Goal: Use online tool/utility: Use online tool/utility

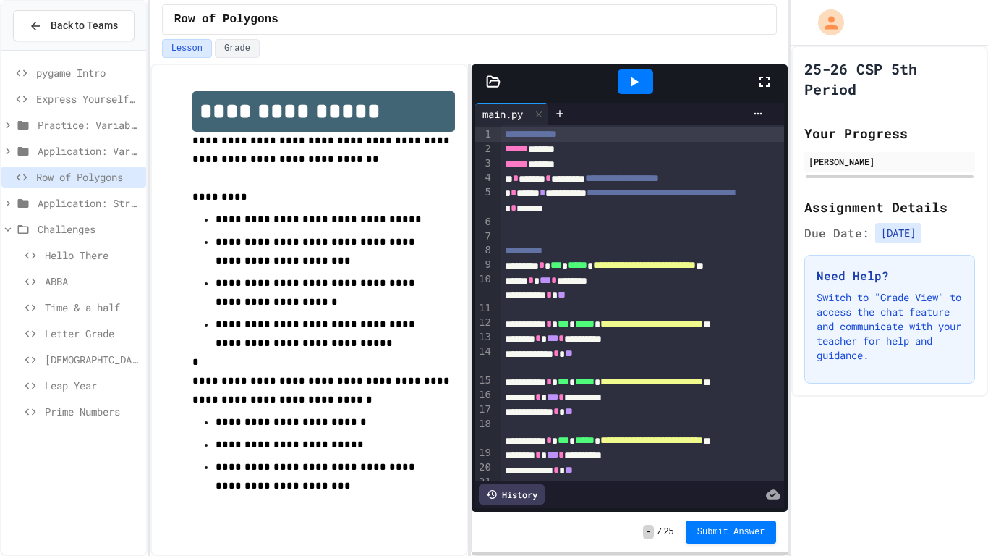
click at [759, 83] on icon at bounding box center [764, 81] width 17 height 17
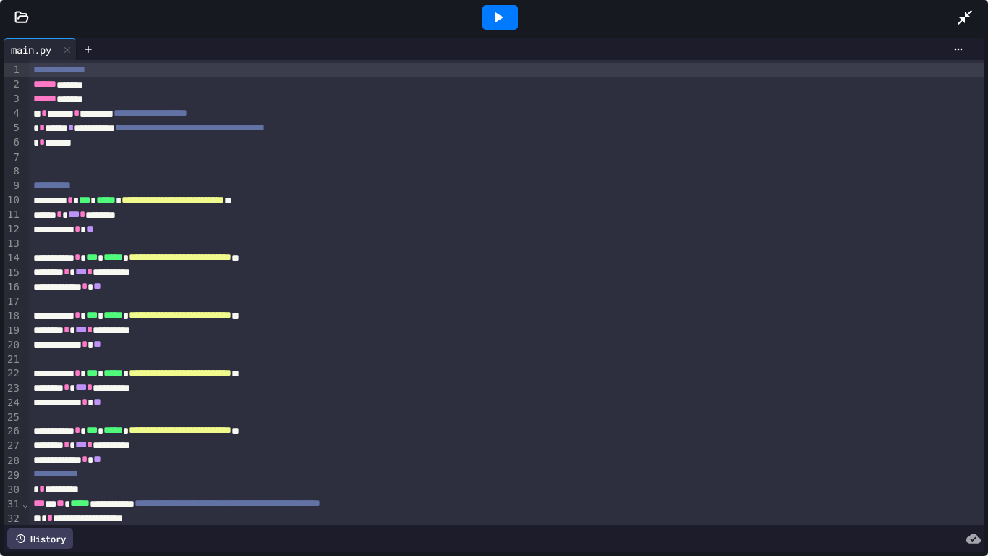
click at [493, 25] on icon at bounding box center [498, 17] width 17 height 17
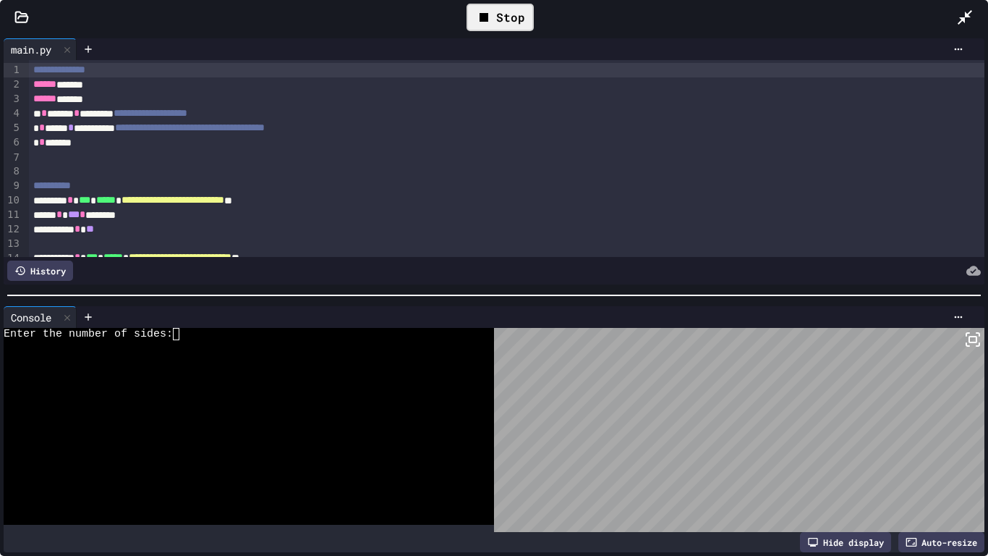
click at [176, 339] on textarea "Terminal input" at bounding box center [176, 334] width 7 height 12
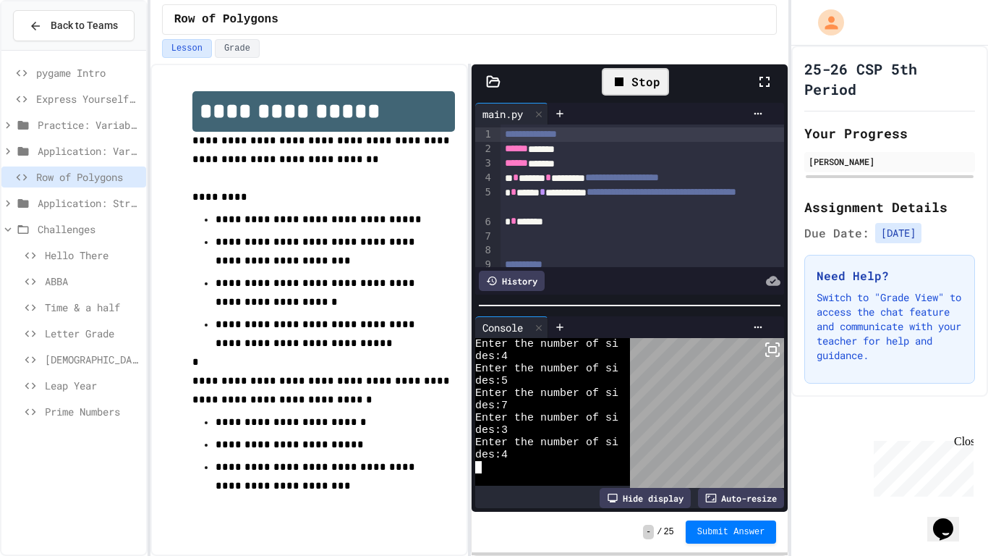
click at [762, 88] on icon at bounding box center [764, 81] width 17 height 17
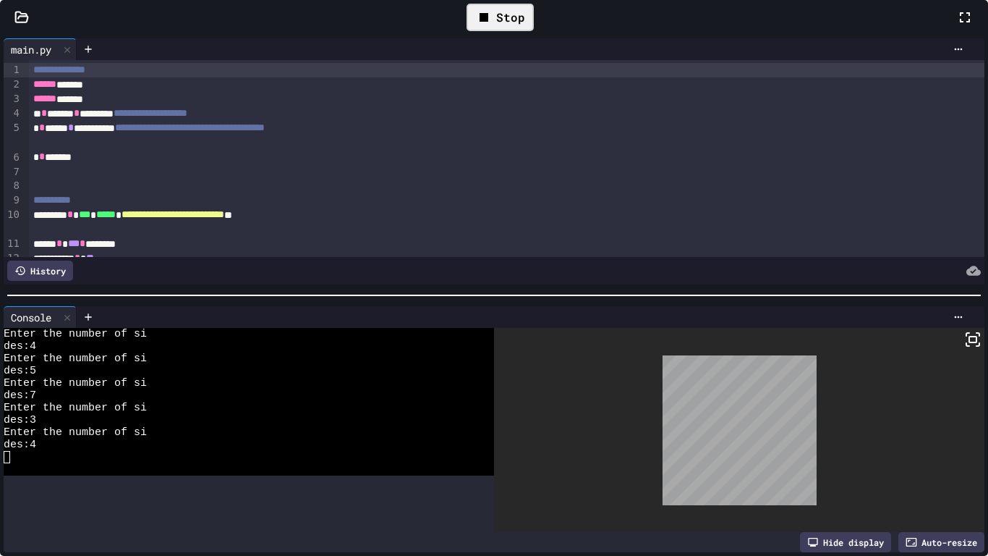
click at [313, 85] on div "****** ******" at bounding box center [171, 84] width 284 height 14
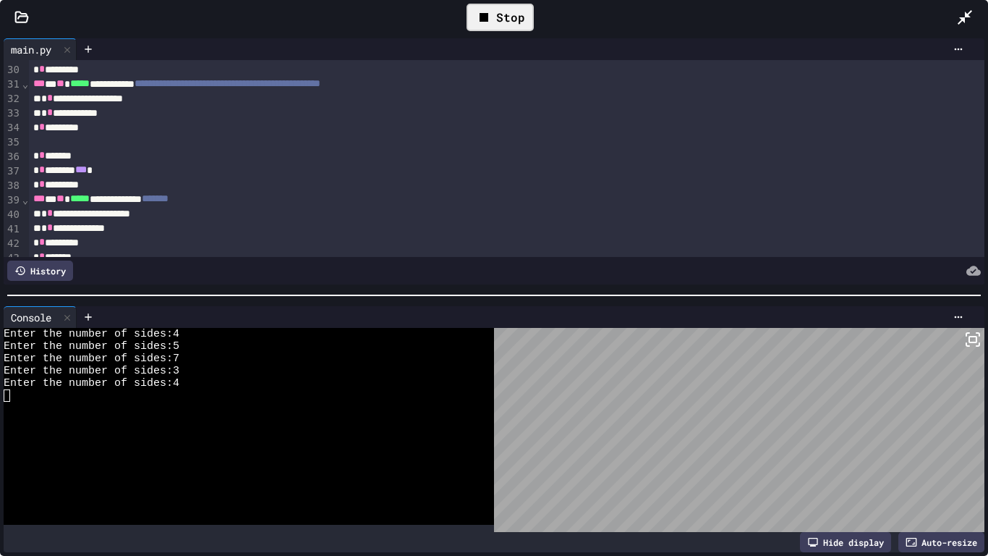
scroll to position [501, 0]
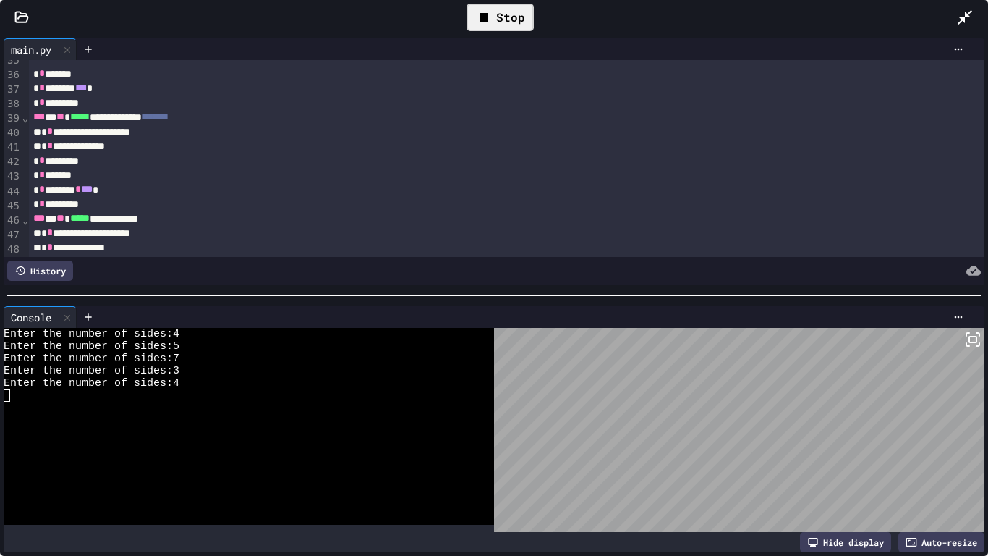
click at [498, 25] on div "Stop" at bounding box center [500, 17] width 67 height 27
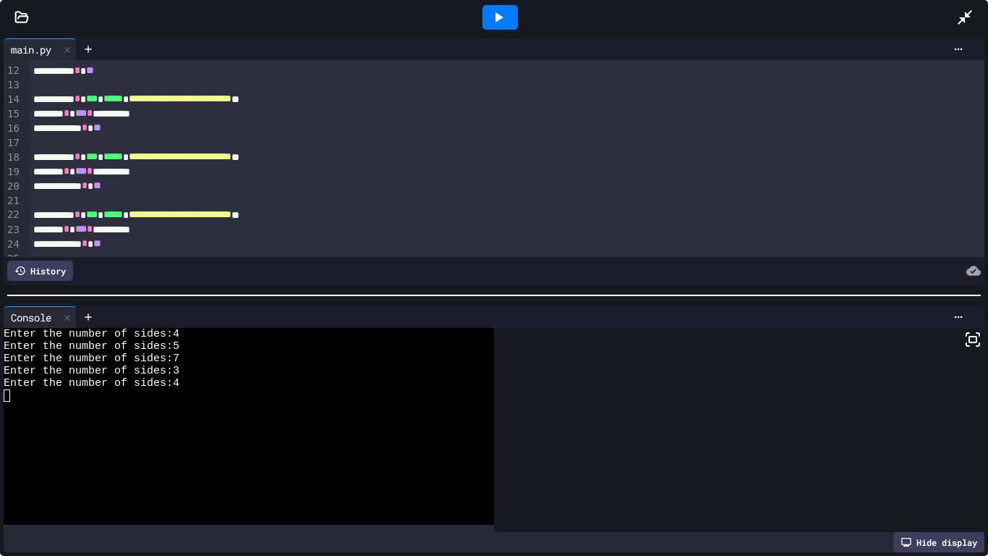
scroll to position [154, 0]
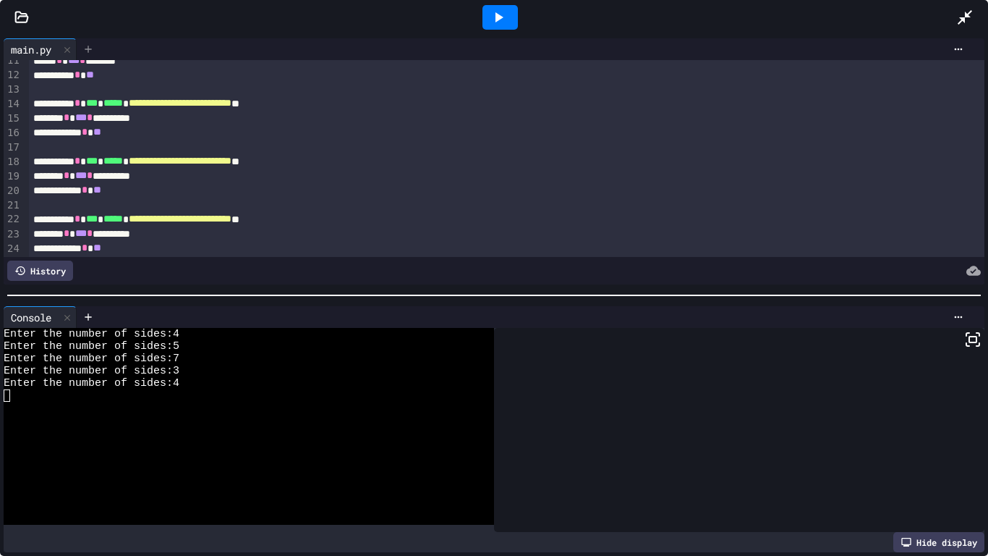
click at [93, 47] on icon at bounding box center [88, 49] width 12 height 12
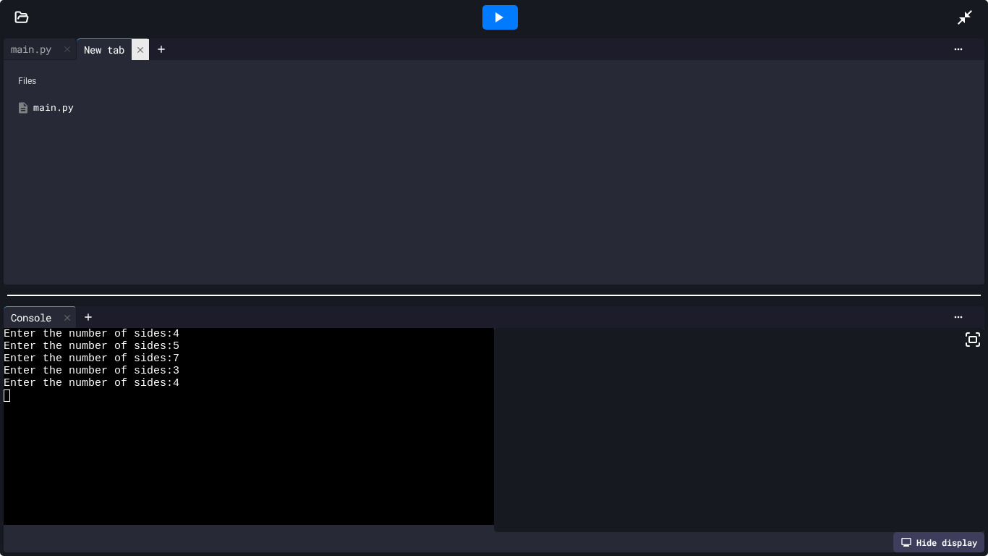
click at [142, 53] on icon at bounding box center [140, 50] width 10 height 10
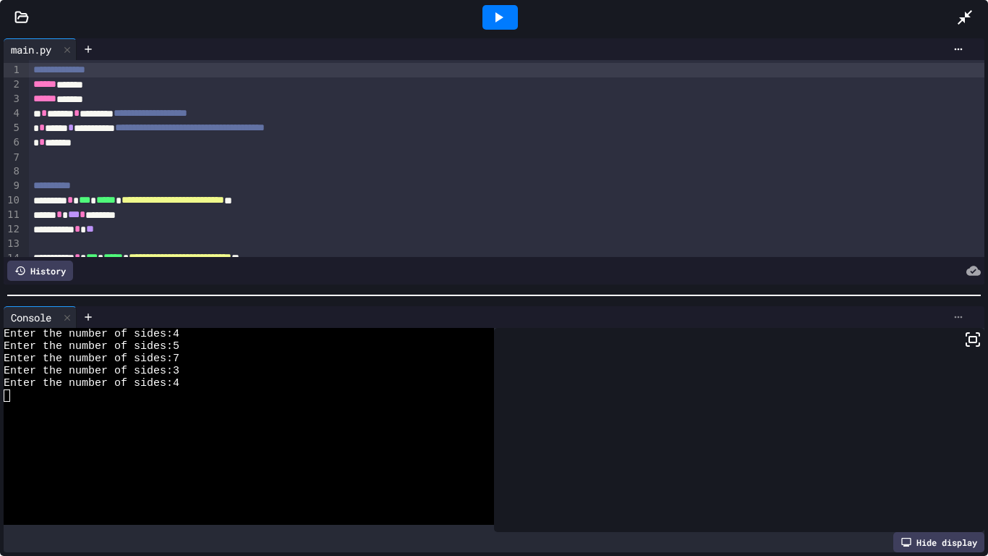
click at [960, 316] on icon at bounding box center [959, 317] width 12 height 12
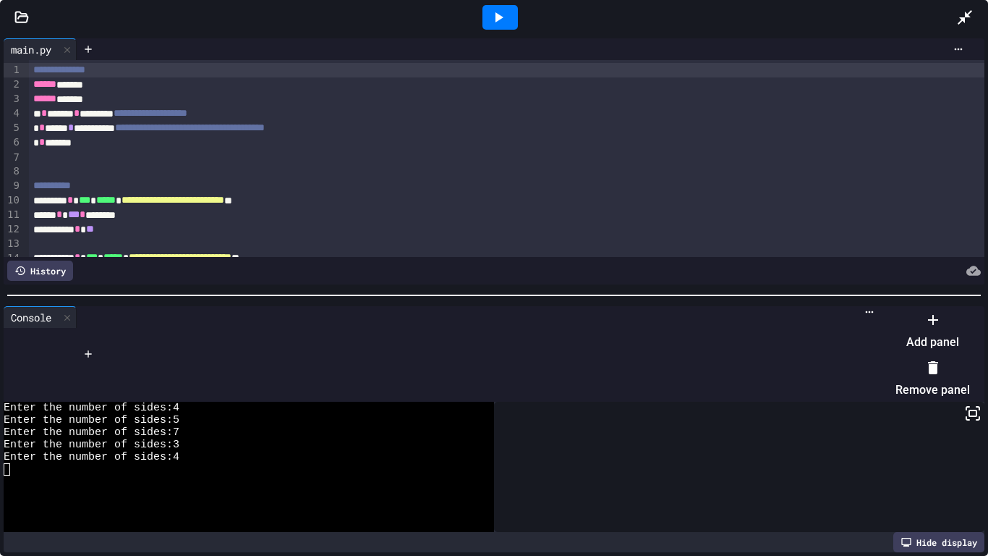
click at [913, 365] on li "Remove panel" at bounding box center [932, 378] width 75 height 46
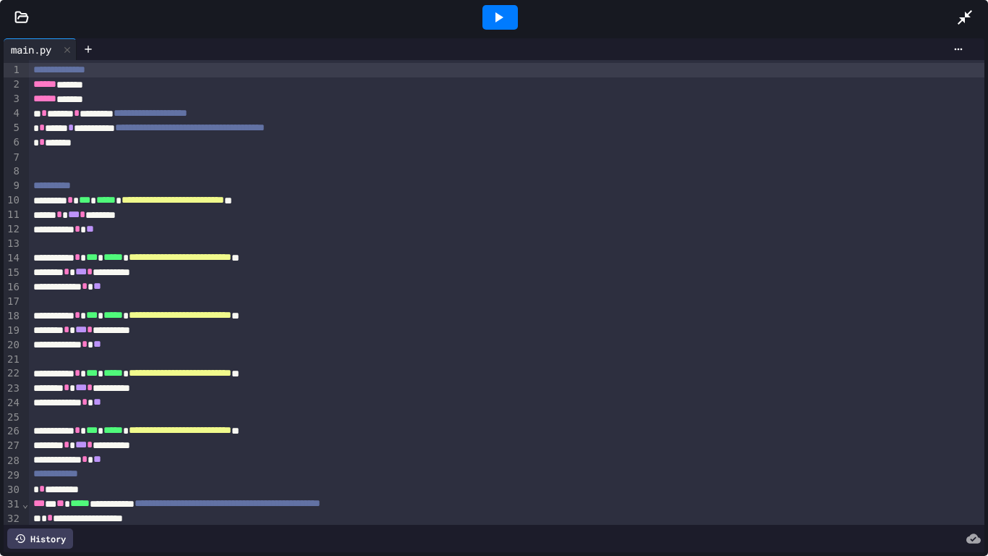
click at [953, 55] on div at bounding box center [523, 49] width 893 height 22
click at [954, 47] on icon at bounding box center [959, 49] width 12 height 12
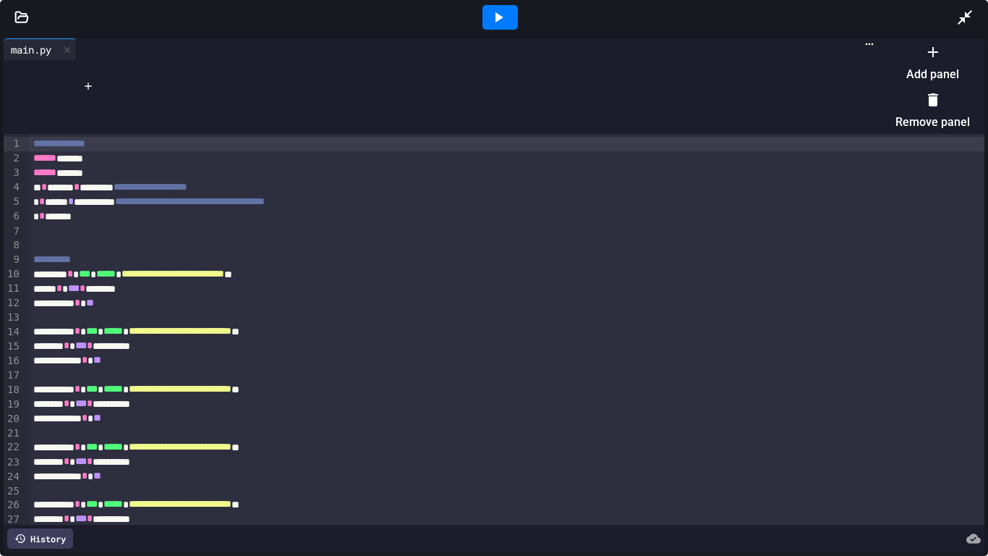
click at [919, 72] on li "Add panel" at bounding box center [932, 63] width 75 height 46
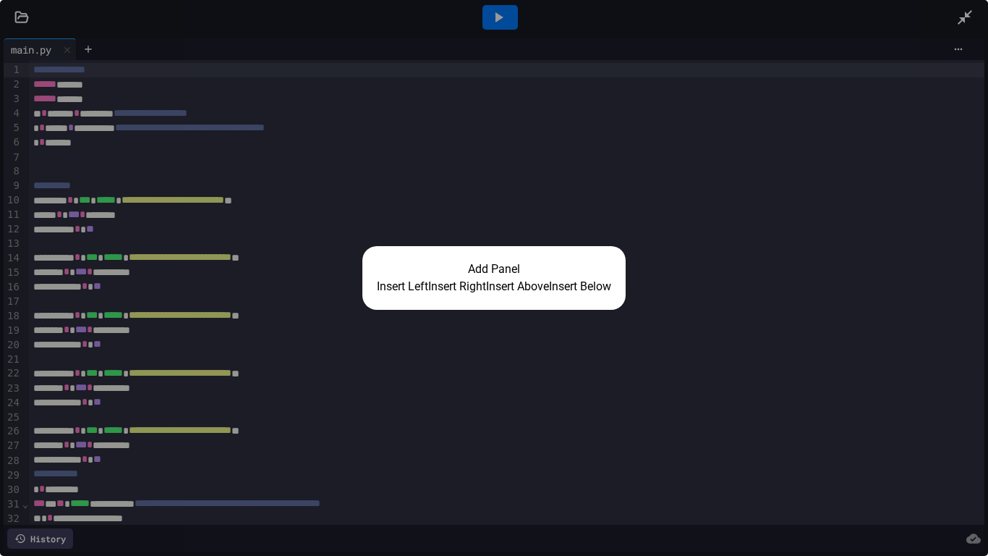
click at [448, 280] on button "Insert Right" at bounding box center [457, 286] width 58 height 17
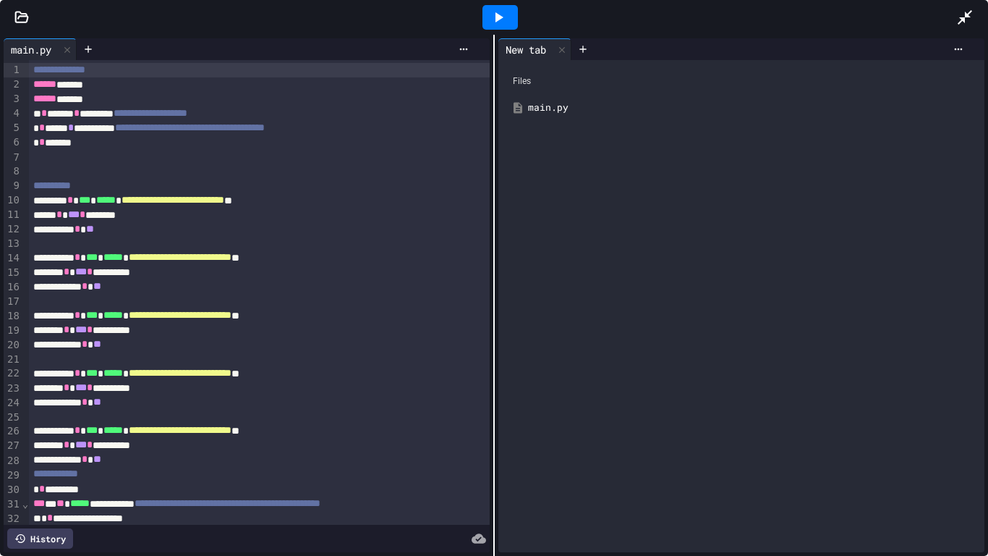
click at [14, 12] on icon at bounding box center [21, 17] width 14 height 14
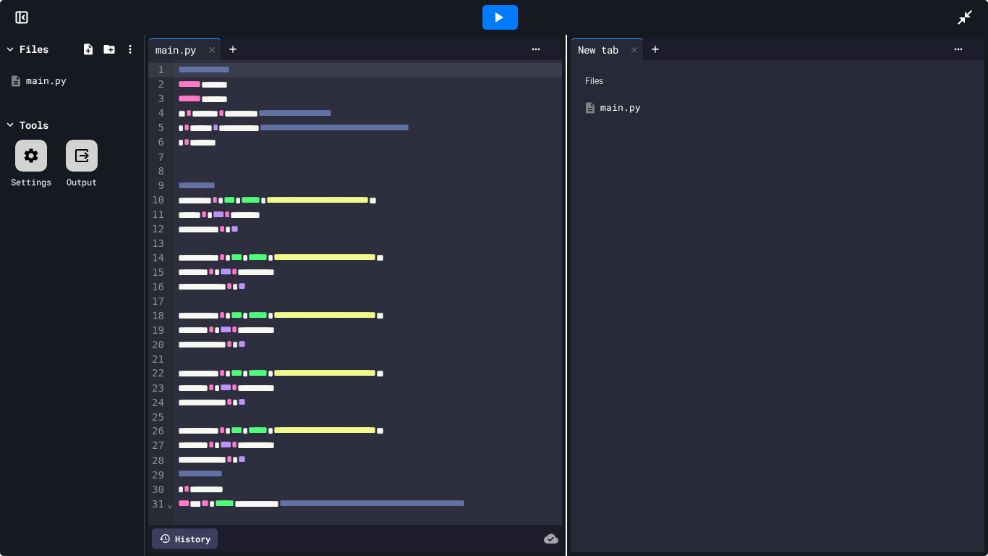
click at [21, 16] on icon at bounding box center [21, 17] width 14 height 14
